Goal: Transaction & Acquisition: Purchase product/service

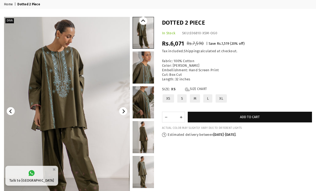
click at [123, 107] on img at bounding box center [67, 111] width 126 height 189
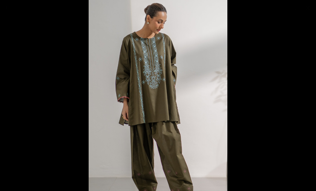
click at [290, 95] on div at bounding box center [158, 95] width 316 height 191
click at [308, 10] on button "Close" at bounding box center [307, 8] width 13 height 16
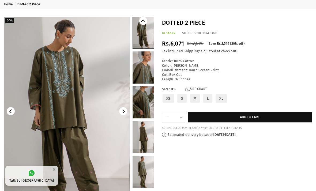
click at [201, 87] on link "Size Chart" at bounding box center [196, 89] width 22 height 5
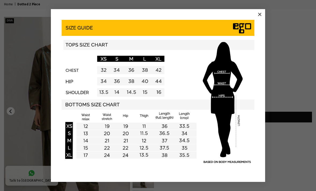
click at [258, 18] on button "×" at bounding box center [260, 14] width 8 height 8
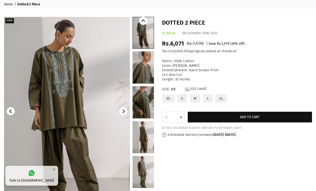
click at [209, 96] on label "L" at bounding box center [208, 98] width 10 height 9
click at [270, 114] on button "Add to cart" at bounding box center [250, 117] width 124 height 11
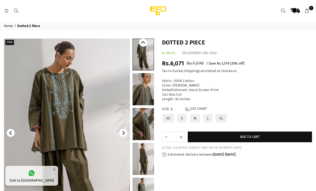
click at [5, 11] on icon at bounding box center [6, 11] width 5 height 5
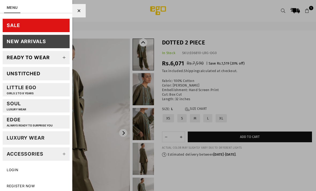
click at [52, 25] on link "SALE" at bounding box center [36, 25] width 67 height 13
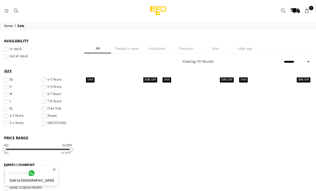
select select "******"
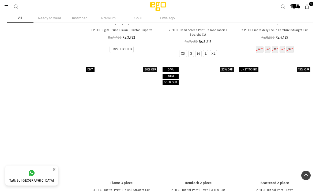
scroll to position [4282, 0]
